Goal: Find specific page/section: Find specific page/section

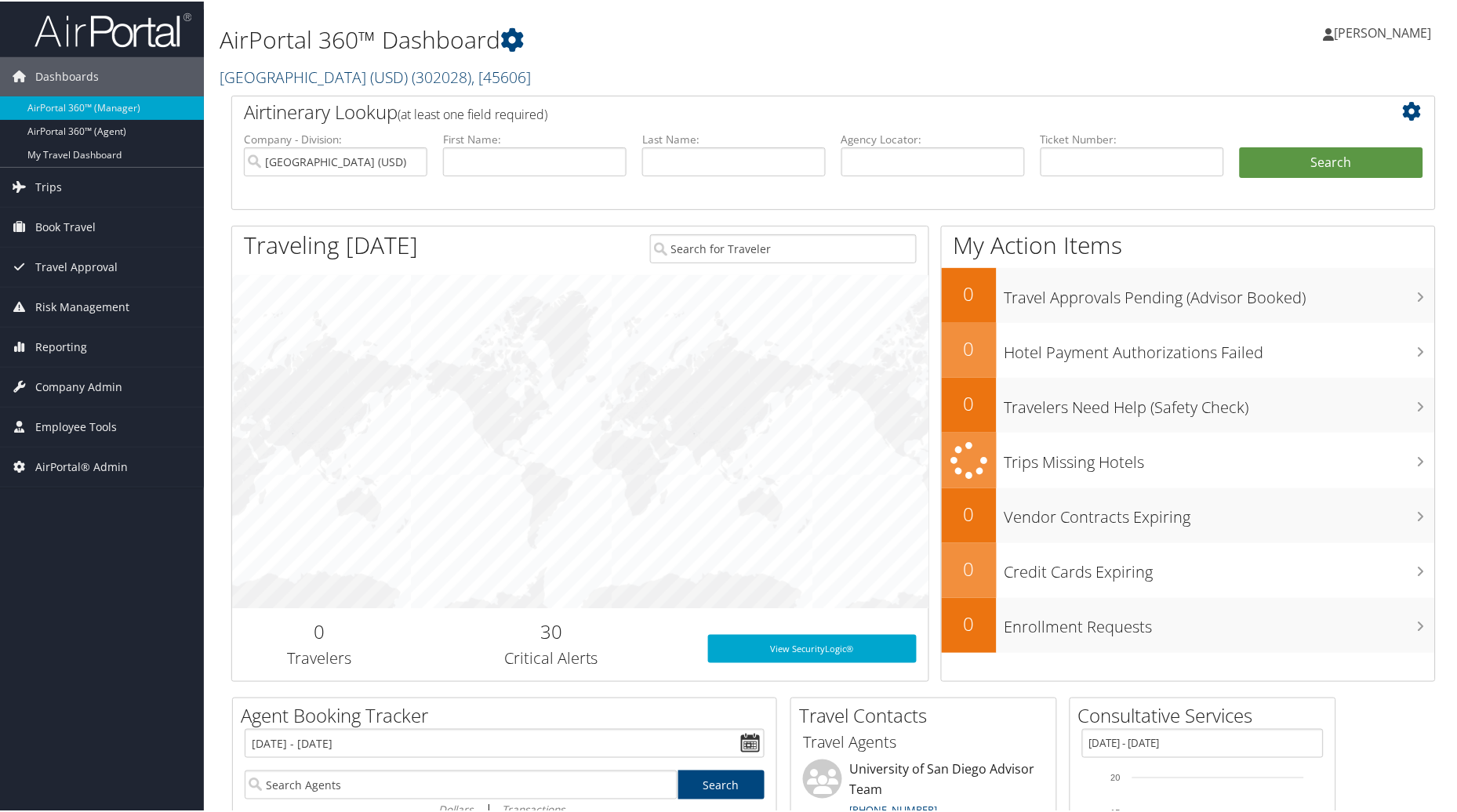
click at [504, 80] on span ", [ 45606 ]" at bounding box center [501, 75] width 60 height 21
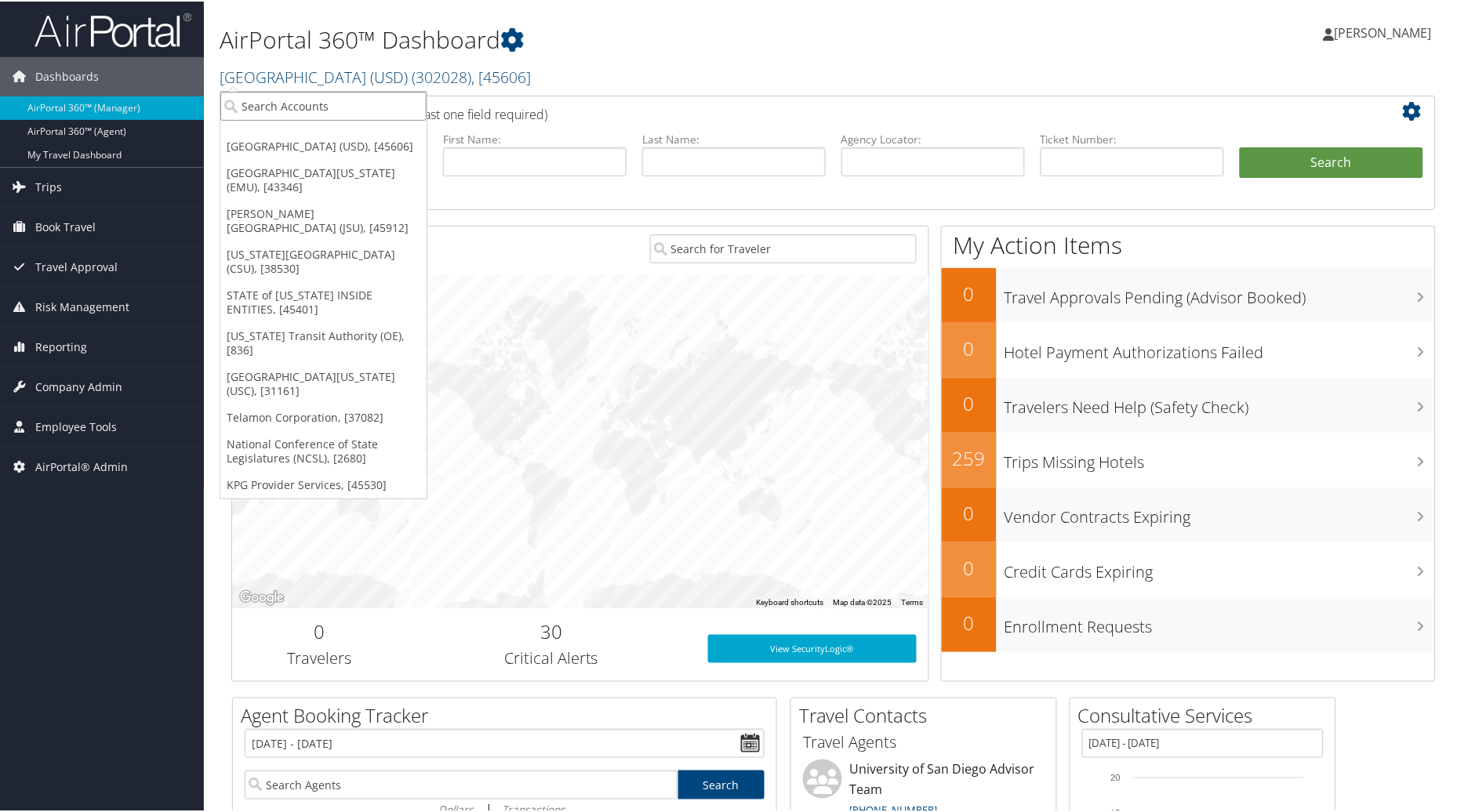
click at [327, 111] on input "search" at bounding box center [323, 104] width 206 height 29
type input "Abilene"
click at [335, 142] on div "Account" at bounding box center [372, 147] width 321 height 14
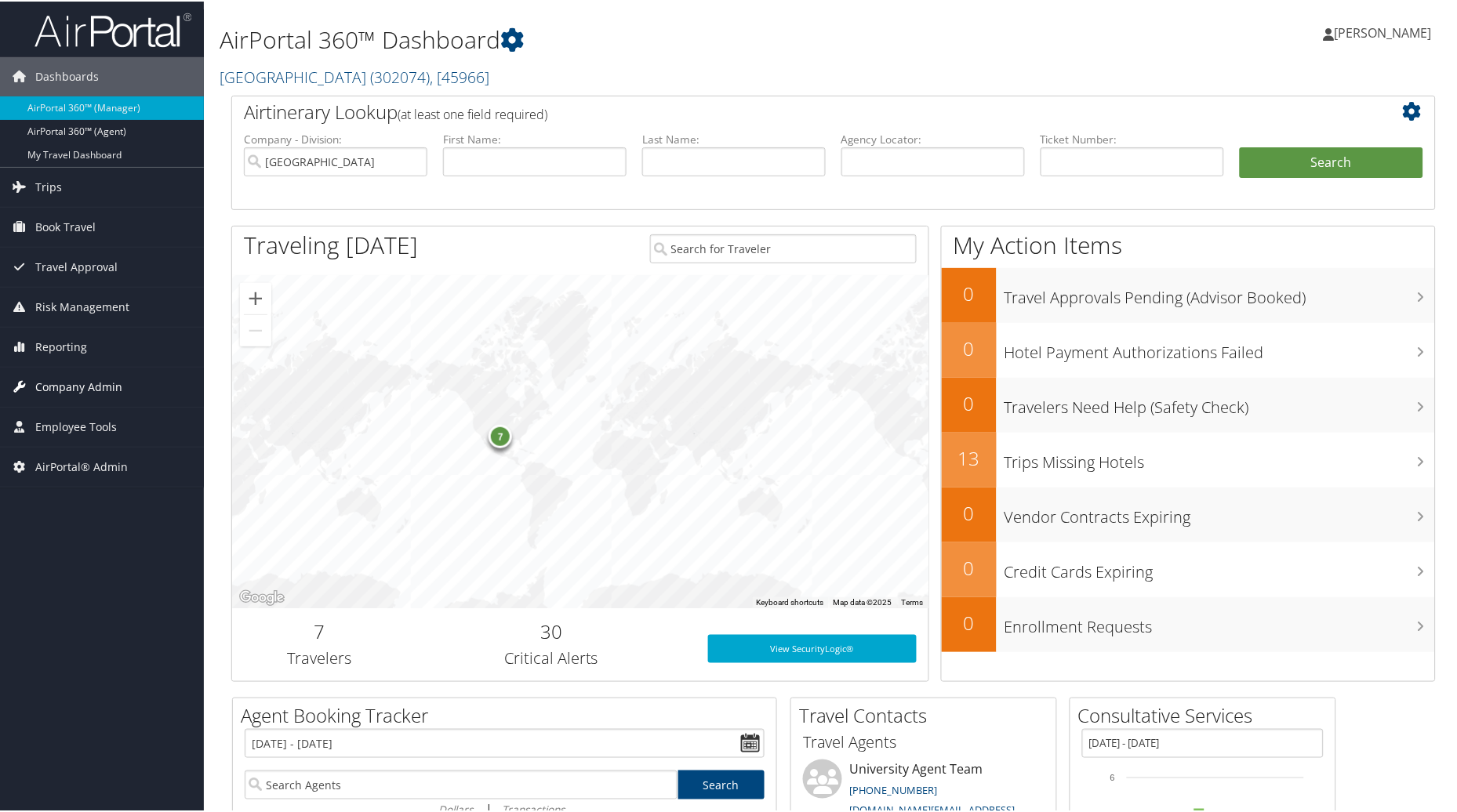
click at [80, 381] on span "Company Admin" at bounding box center [79, 386] width 87 height 39
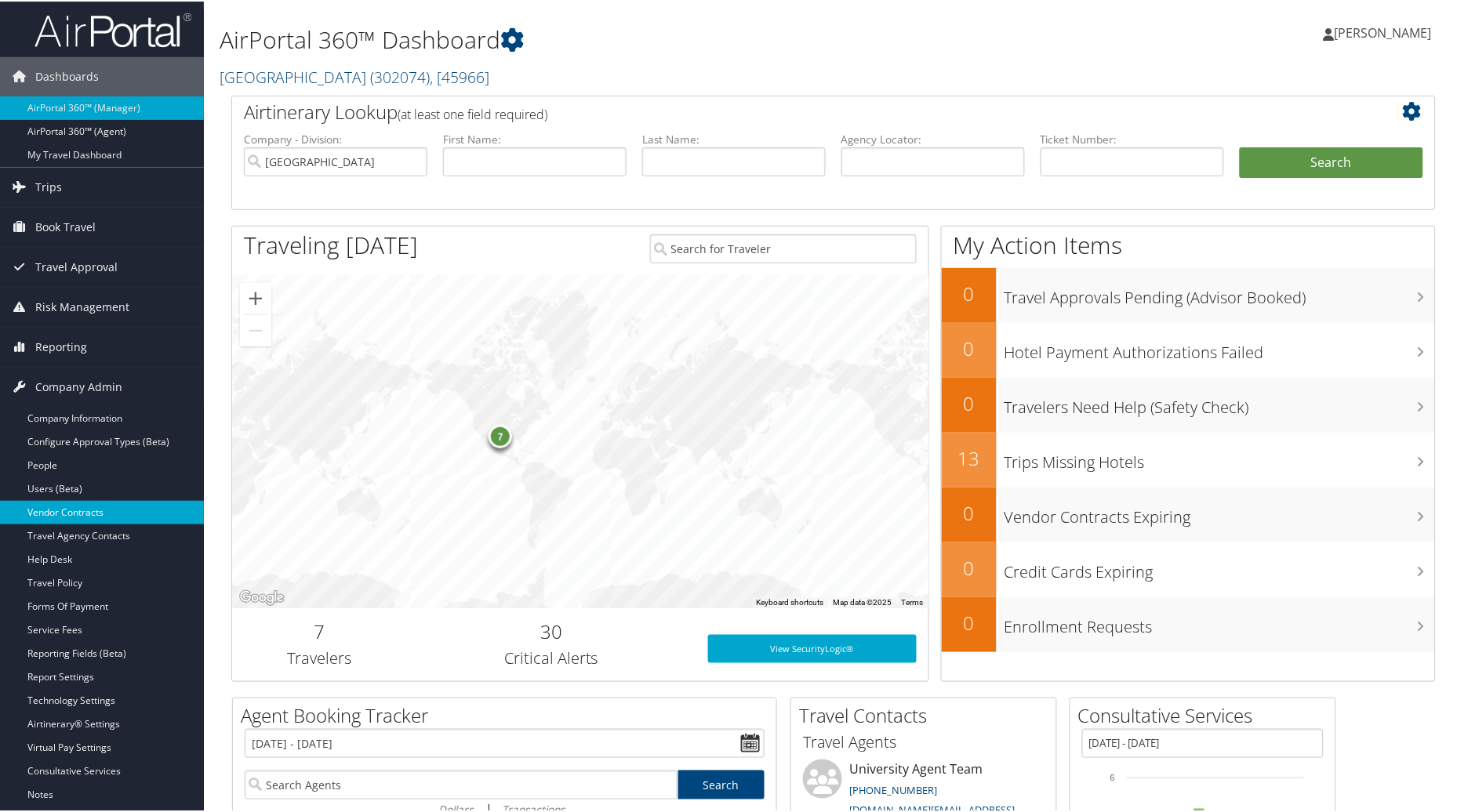
click at [36, 517] on link "Vendor Contracts" at bounding box center [102, 510] width 204 height 23
